Goal: Navigation & Orientation: Go to known website

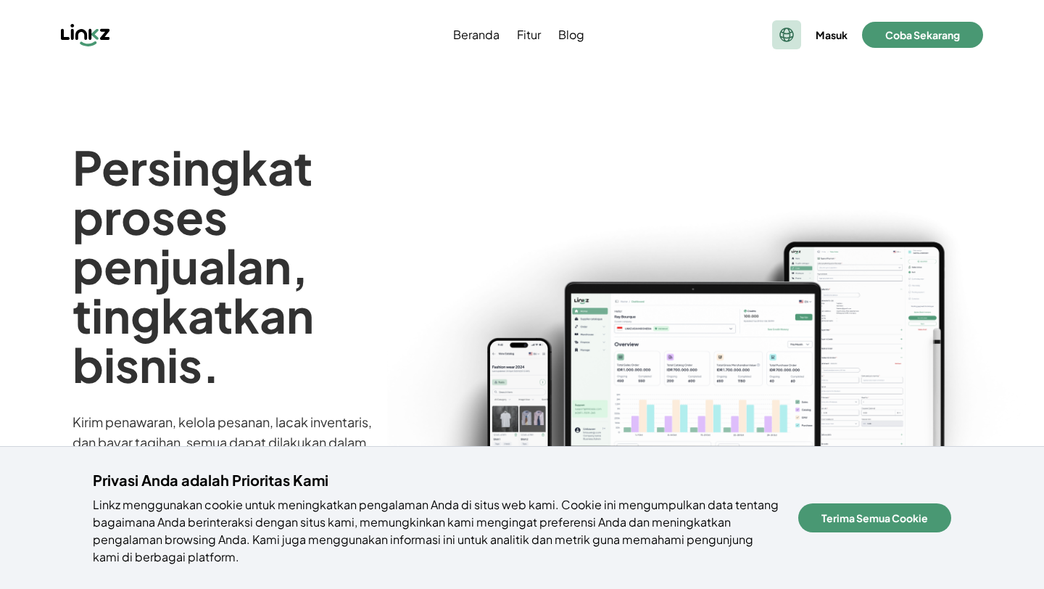
click at [778, 30] on icon at bounding box center [786, 34] width 17 height 17
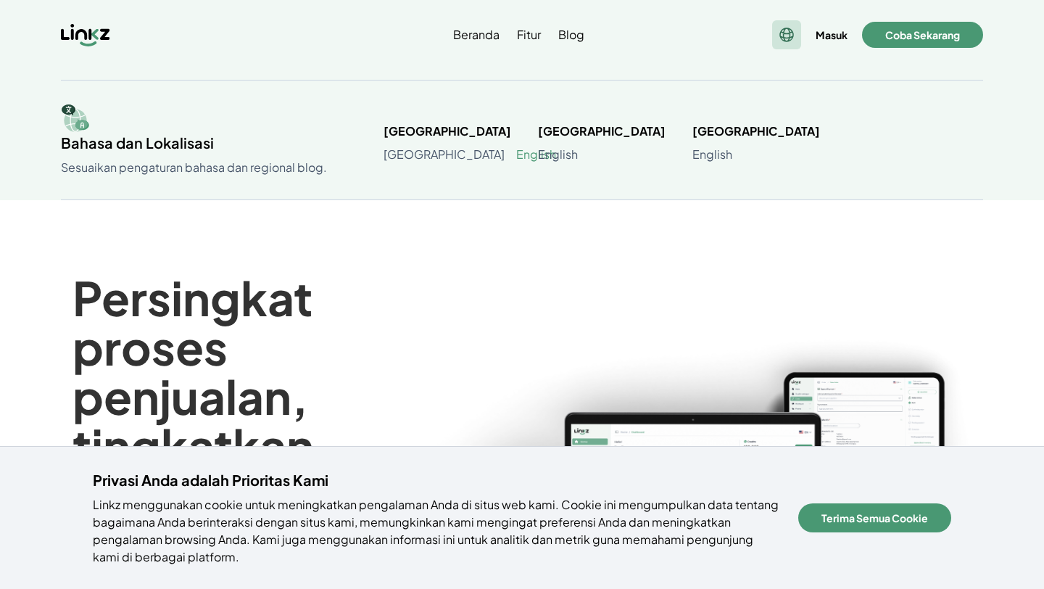
click at [516, 160] on link "English" at bounding box center [536, 154] width 40 height 17
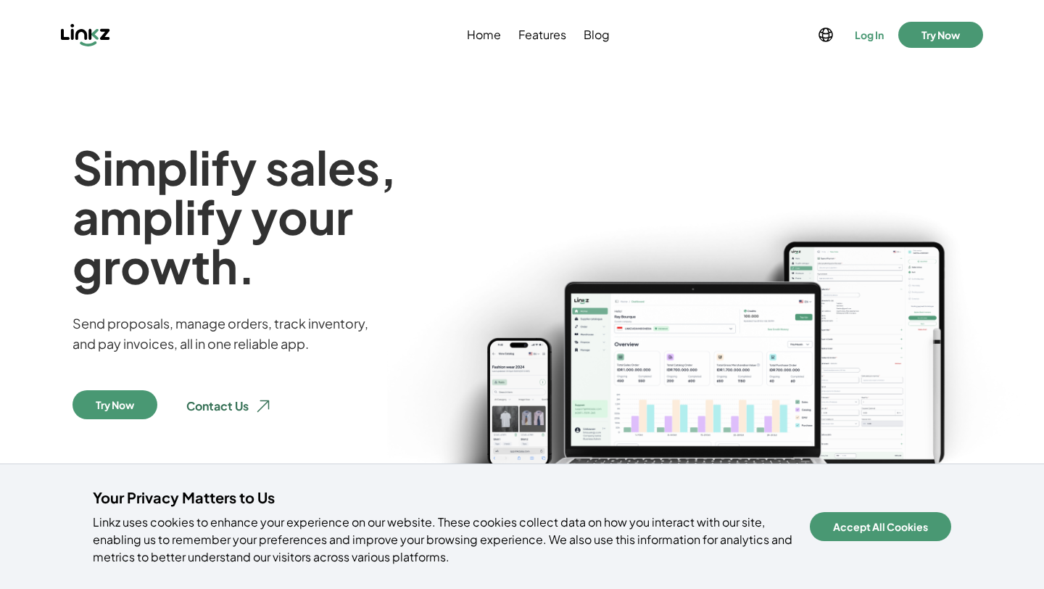
click at [869, 41] on button "Log In" at bounding box center [869, 35] width 35 height 20
click at [828, 40] on icon at bounding box center [826, 34] width 13 height 13
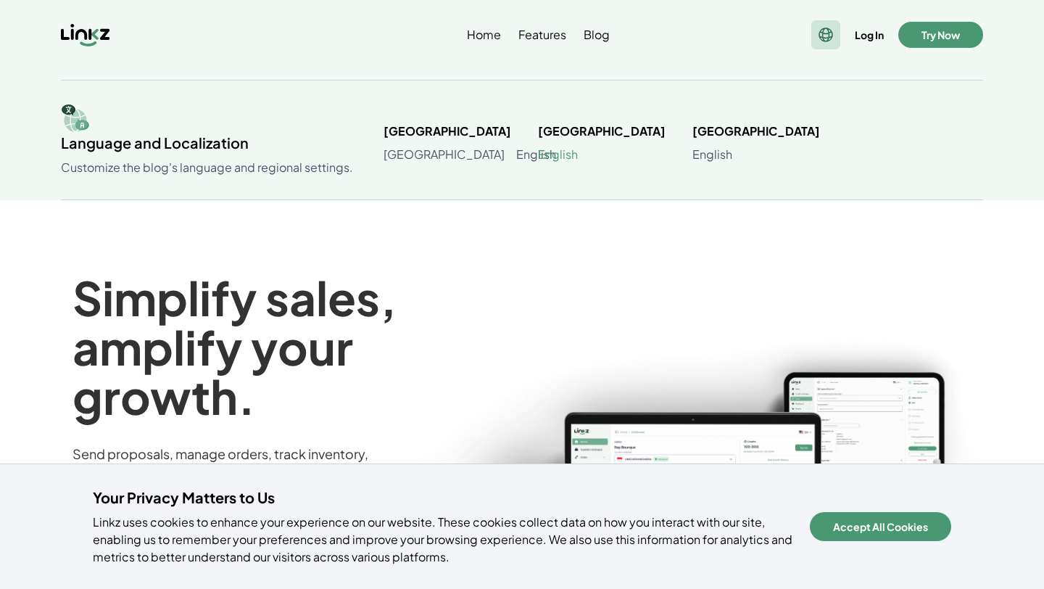
click at [568, 152] on link "English" at bounding box center [558, 154] width 40 height 17
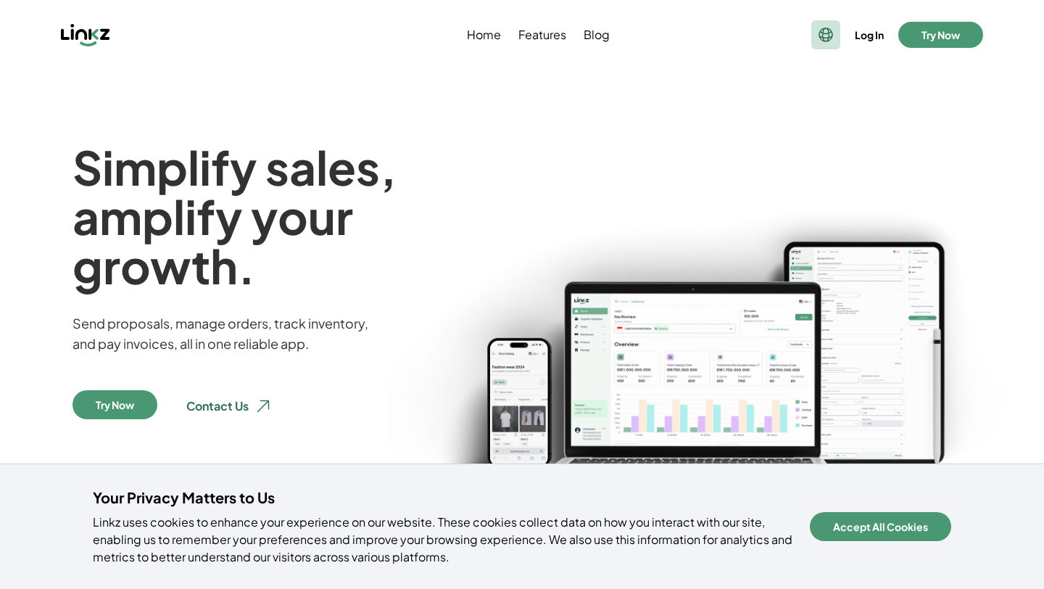
click at [827, 36] on icon at bounding box center [825, 34] width 17 height 17
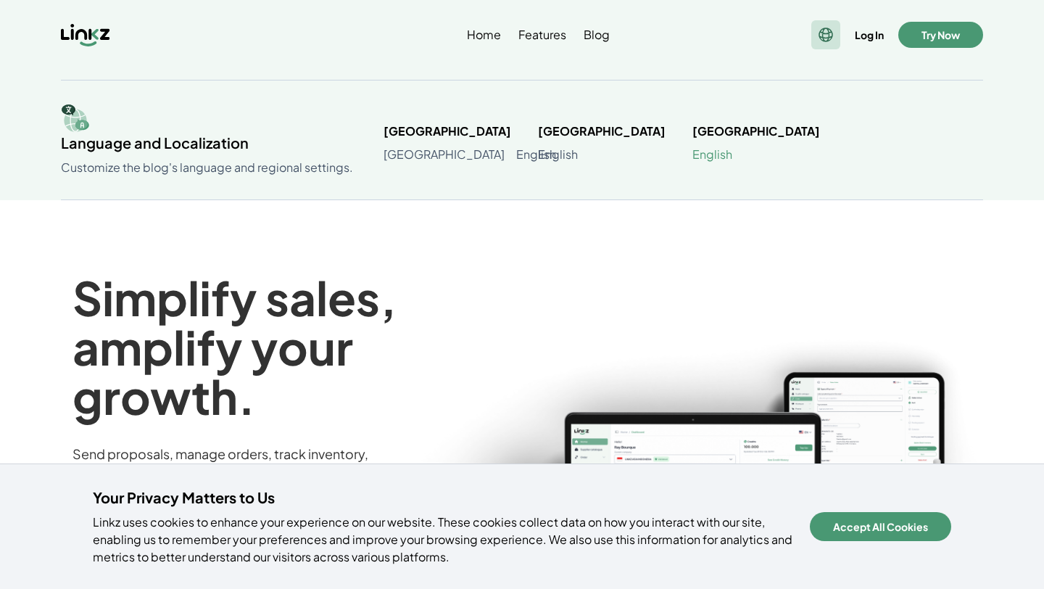
click at [724, 154] on link "English" at bounding box center [713, 154] width 40 height 17
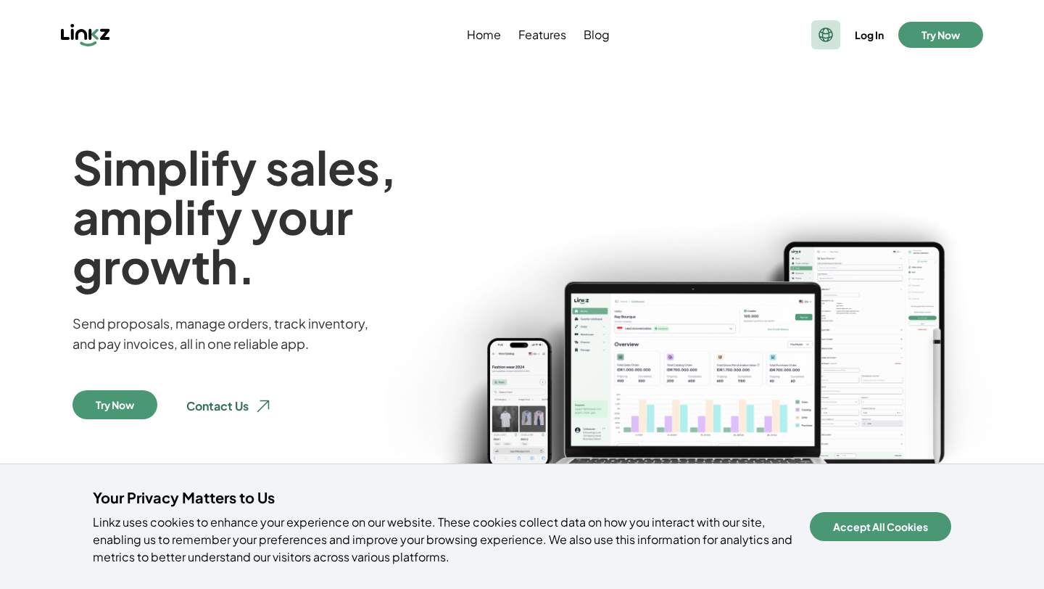
click at [820, 36] on icon at bounding box center [825, 34] width 17 height 17
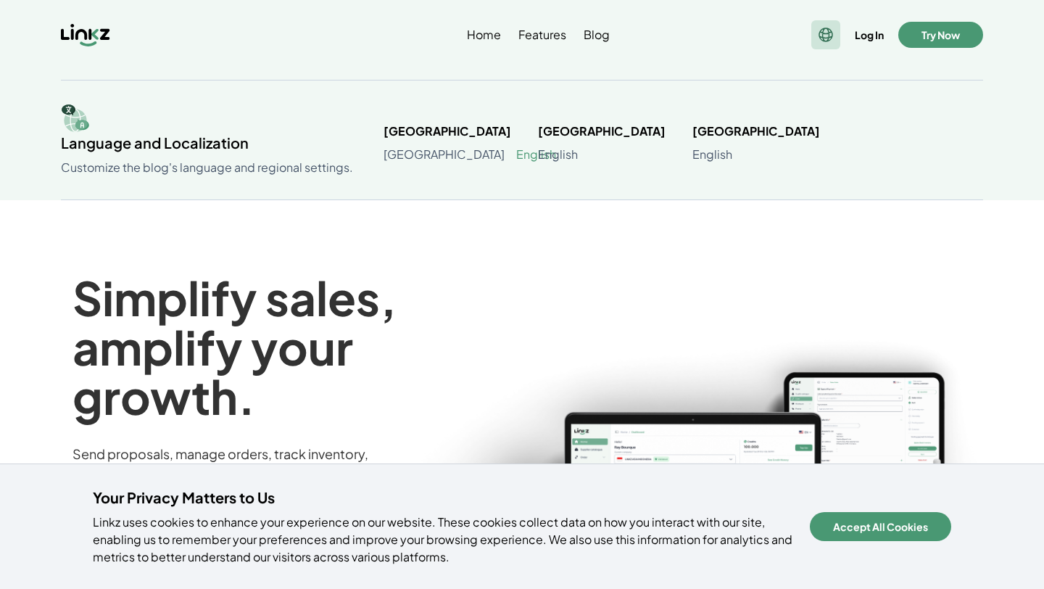
click at [516, 151] on link "English" at bounding box center [536, 154] width 40 height 17
